Goal: Task Accomplishment & Management: Use online tool/utility

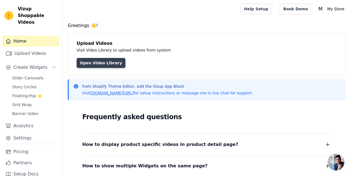
click at [89, 67] on link "Open Video Library" at bounding box center [101, 63] width 49 height 10
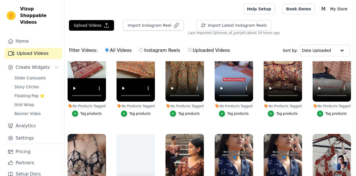
scroll to position [239, 0]
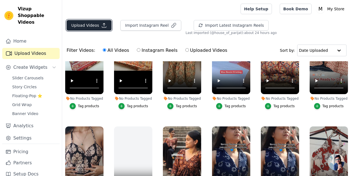
click at [90, 24] on button "Upload Videos" at bounding box center [89, 25] width 45 height 11
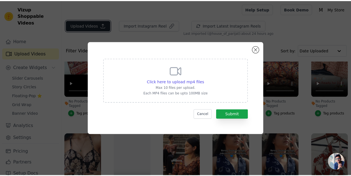
scroll to position [242, 0]
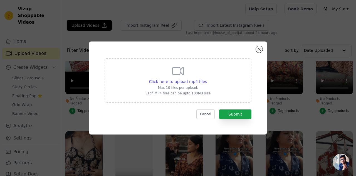
click at [180, 76] on icon at bounding box center [177, 70] width 13 height 13
click at [206, 78] on input "Click here to upload mp4 files Max 10 files per upload. Each MP4 files can be u…" at bounding box center [206, 78] width 0 height 0
type input "C:\fakepath\WhatsApp Video 2025-09-11 at 9.31.55 PM.mp4"
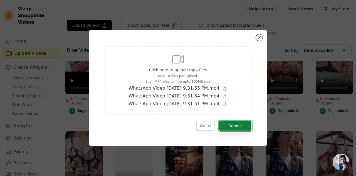
click at [234, 124] on button "Submit" at bounding box center [235, 125] width 32 height 9
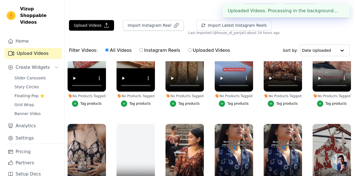
scroll to position [239, 0]
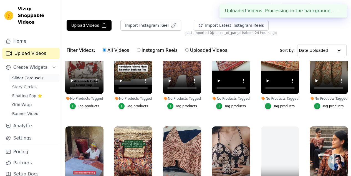
click at [30, 74] on link "Slider Carousels" at bounding box center [34, 78] width 51 height 8
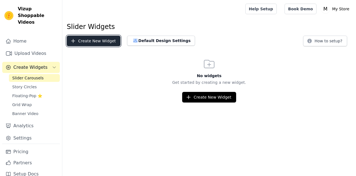
click at [86, 42] on button "Create New Widget" at bounding box center [94, 41] width 54 height 11
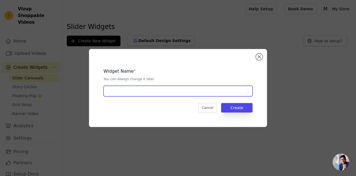
click at [135, 89] on input "text" at bounding box center [177, 91] width 149 height 11
type input "slider"
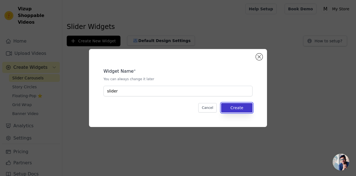
click at [234, 111] on button "Create" at bounding box center [236, 107] width 31 height 9
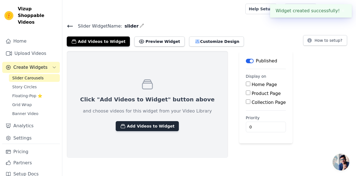
click at [141, 124] on button "Add Videos to Widget" at bounding box center [147, 126] width 63 height 10
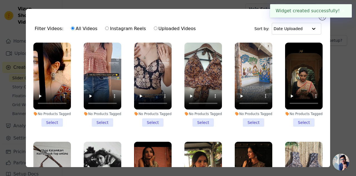
click at [52, 118] on li "No Products Tagged Select" at bounding box center [52, 85] width 38 height 84
click at [0, 0] on input "No Products Tagged Select" at bounding box center [0, 0] width 0 height 0
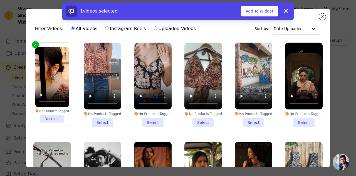
click at [105, 118] on li "No Products Tagged Select" at bounding box center [103, 85] width 38 height 84
click at [0, 0] on input "No Products Tagged Select" at bounding box center [0, 0] width 0 height 0
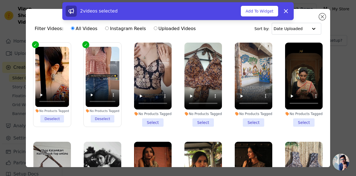
click at [148, 122] on li "No Products Tagged Select" at bounding box center [153, 85] width 38 height 84
click at [0, 0] on input "No Products Tagged Select" at bounding box center [0, 0] width 0 height 0
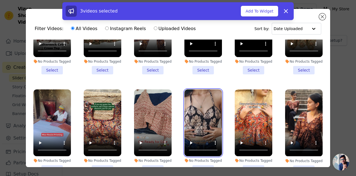
scroll to position [251, 0]
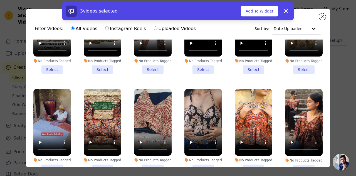
click at [248, 159] on li "No Products Tagged Select" at bounding box center [253, 131] width 38 height 84
click at [0, 0] on input "No Products Tagged Select" at bounding box center [0, 0] width 0 height 0
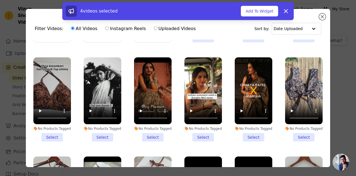
scroll to position [79, 0]
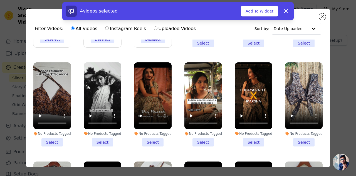
click at [150, 136] on li "No Products Tagged Select" at bounding box center [153, 104] width 38 height 84
click at [0, 0] on input "No Products Tagged Select" at bounding box center [0, 0] width 0 height 0
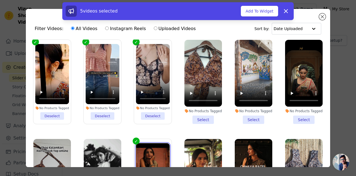
scroll to position [0, 0]
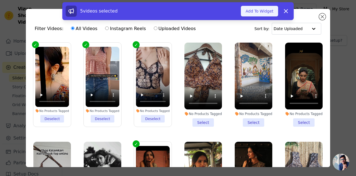
click at [253, 13] on button "Add To Widget" at bounding box center [259, 11] width 37 height 11
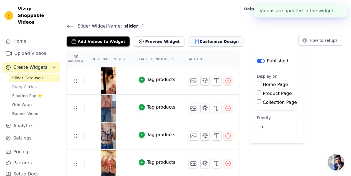
click at [196, 40] on button "Customize Design" at bounding box center [216, 41] width 55 height 10
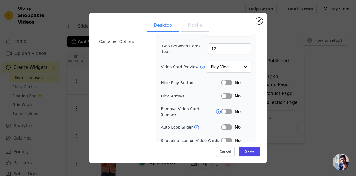
scroll to position [51, 0]
click at [221, 81] on button "Label" at bounding box center [226, 82] width 11 height 6
click at [224, 94] on button "Label" at bounding box center [226, 96] width 11 height 6
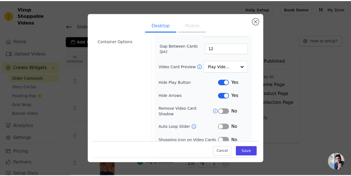
scroll to position [66, 0]
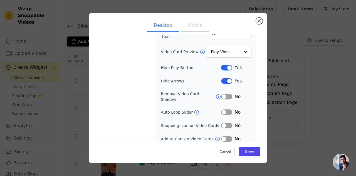
click at [224, 109] on button "Label" at bounding box center [226, 112] width 11 height 6
click at [249, 152] on button "Save" at bounding box center [249, 150] width 21 height 9
